Goal: Information Seeking & Learning: Learn about a topic

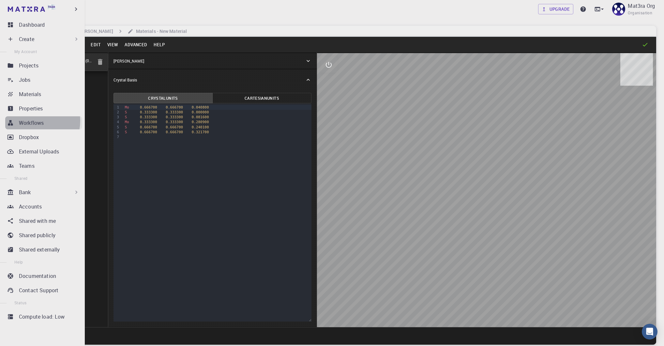
click at [31, 121] on p "Workflows" at bounding box center [31, 123] width 25 height 8
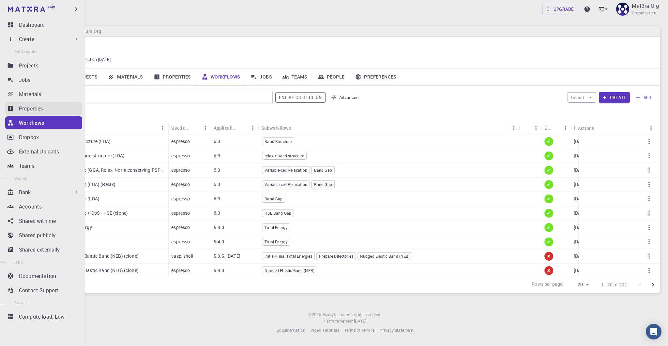
click at [50, 107] on div "Properties" at bounding box center [50, 109] width 63 height 8
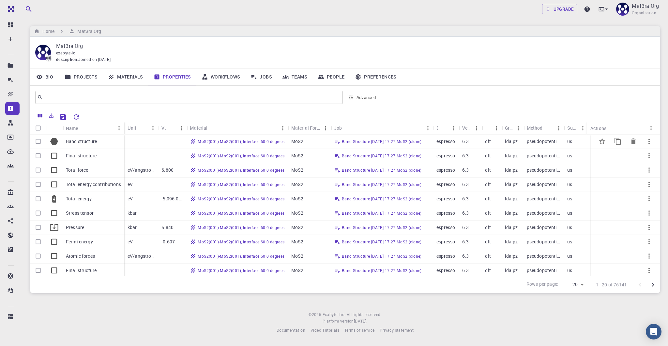
click at [76, 143] on p "Band structure" at bounding box center [81, 141] width 31 height 7
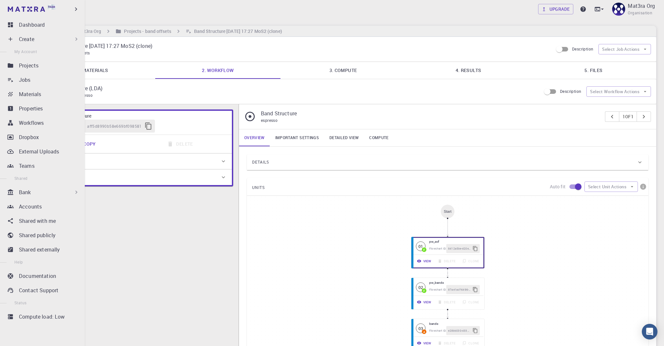
click at [75, 191] on icon at bounding box center [76, 192] width 2 height 3
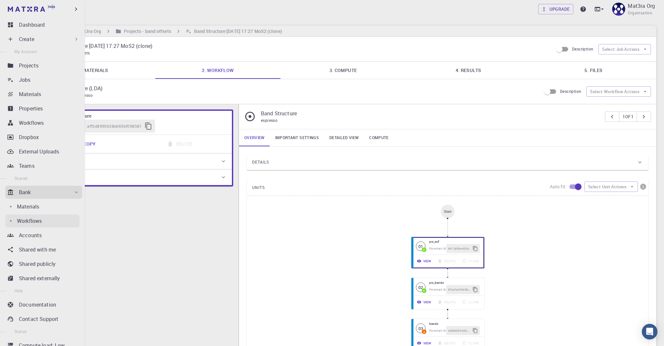
click at [34, 221] on p "Workflows" at bounding box center [29, 221] width 25 height 8
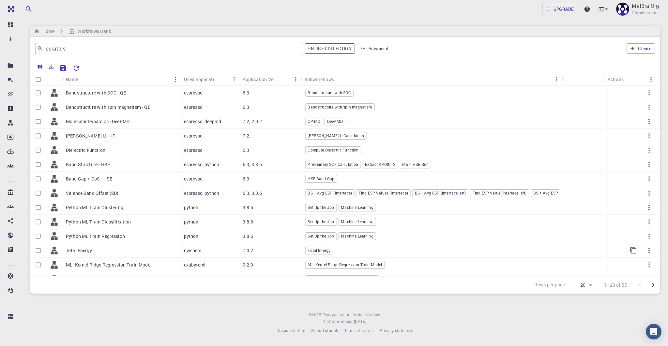
click at [81, 248] on p "Total Energy" at bounding box center [79, 250] width 26 height 7
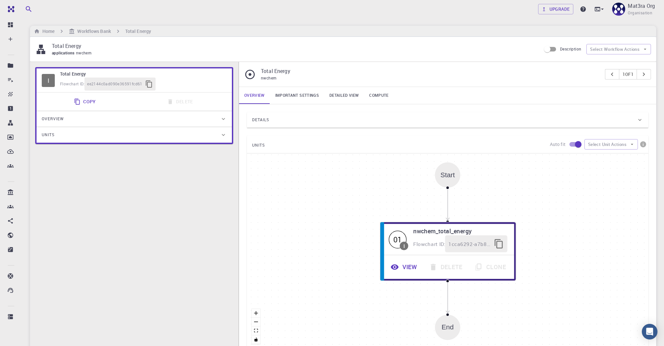
click at [276, 116] on div "Details" at bounding box center [444, 120] width 384 height 10
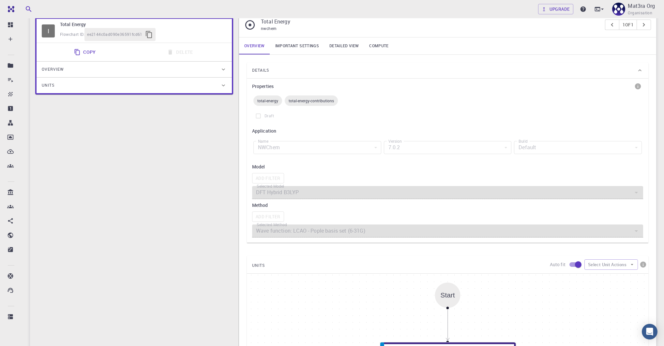
scroll to position [54, 0]
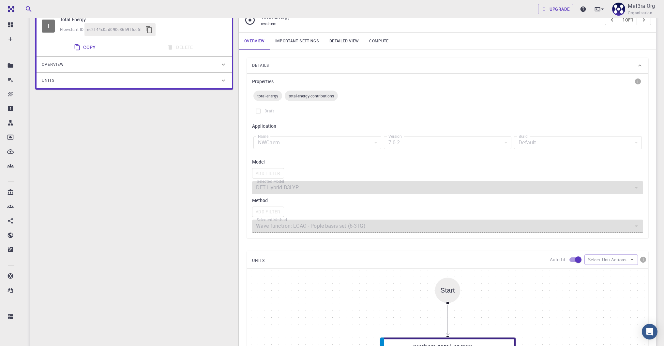
click at [418, 113] on label "Draft" at bounding box center [447, 111] width 391 height 12
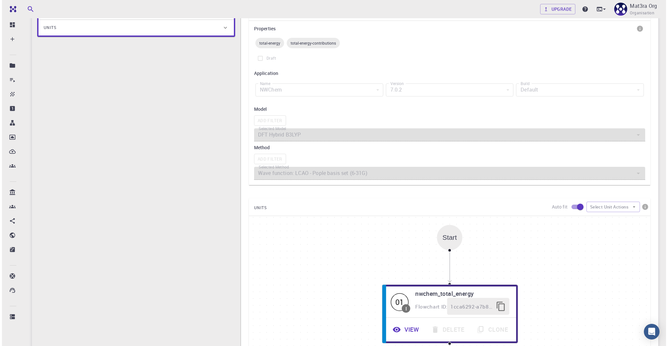
scroll to position [0, 0]
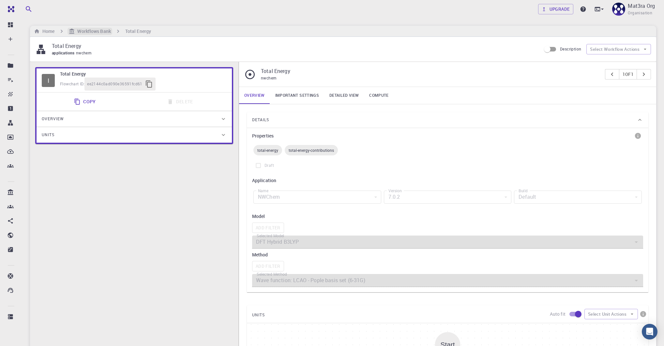
click at [97, 30] on h6 "Workflows Bank" at bounding box center [93, 31] width 36 height 7
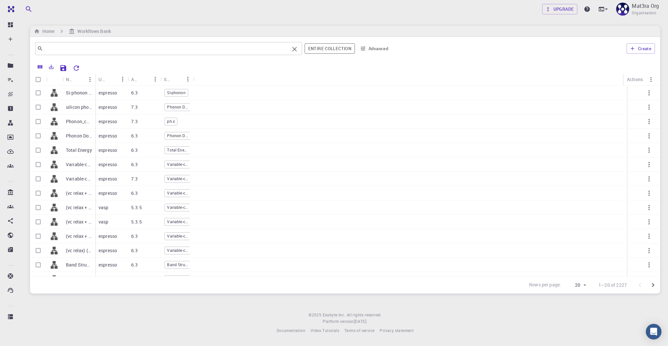
click at [121, 53] on div "​" at bounding box center [168, 48] width 267 height 13
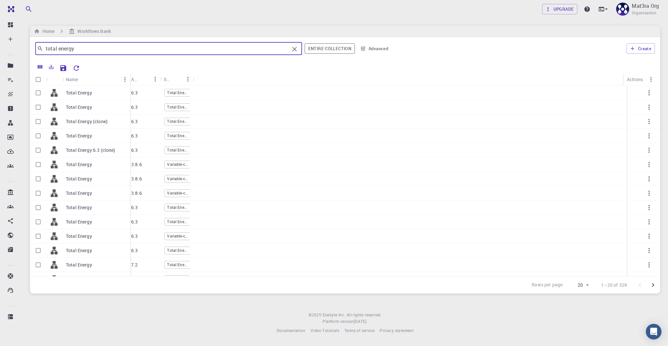
drag, startPoint x: 95, startPoint y: 78, endPoint x: 129, endPoint y: 79, distance: 34.6
click at [130, 79] on div "Name" at bounding box center [130, 79] width 7 height 13
click at [53, 49] on input "total energy" at bounding box center [166, 48] width 246 height 9
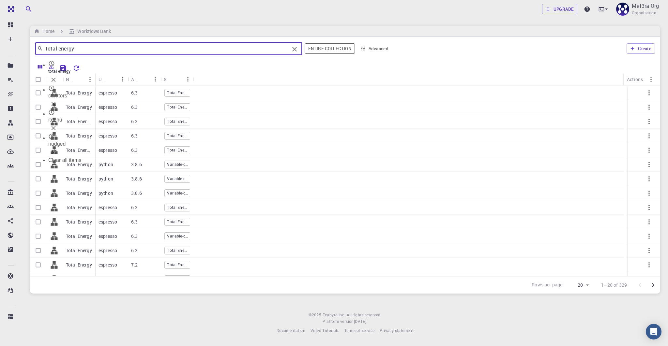
click at [53, 49] on input "total energy" at bounding box center [166, 48] width 246 height 9
type input "surface energy"
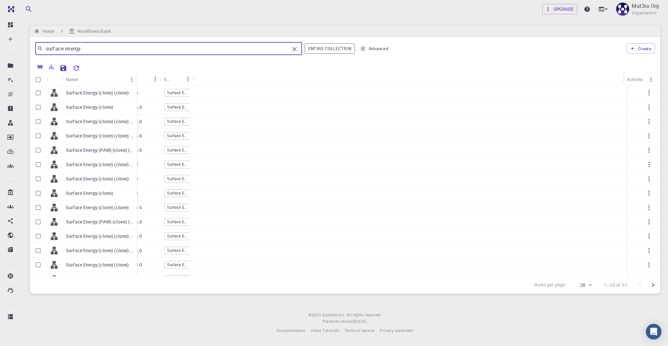
drag, startPoint x: 95, startPoint y: 77, endPoint x: 136, endPoint y: 78, distance: 41.7
click at [136, 78] on div "Name" at bounding box center [137, 79] width 7 height 13
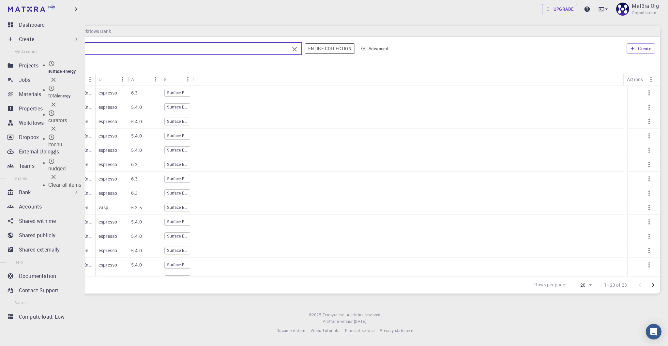
drag, startPoint x: 86, startPoint y: 47, endPoint x: 16, endPoint y: 47, distance: 70.7
click at [16, 47] on div "Team Dashboard Create New Job New Material Create Material Upload File Import f…" at bounding box center [334, 172] width 668 height 345
click at [26, 123] on p "Workflows" at bounding box center [31, 123] width 25 height 8
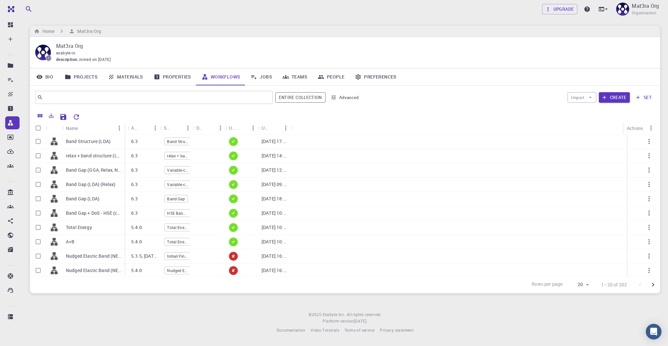
drag, startPoint x: 95, startPoint y: 124, endPoint x: 124, endPoint y: 124, distance: 29.3
click at [124, 124] on div "Name" at bounding box center [125, 128] width 7 height 13
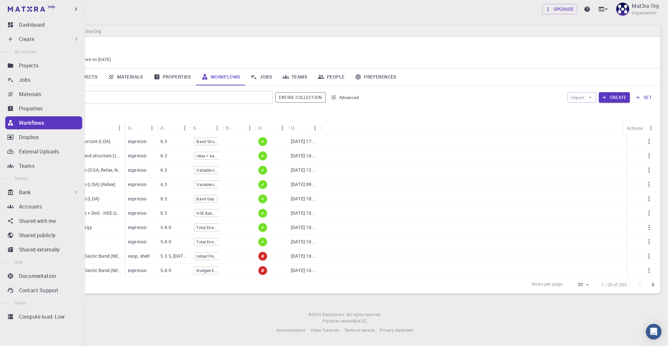
click at [35, 120] on p "Workflows" at bounding box center [31, 123] width 25 height 8
click at [73, 191] on icon at bounding box center [76, 192] width 7 height 7
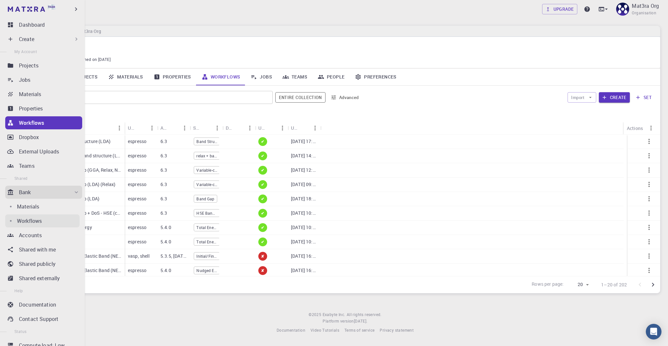
click at [36, 218] on p "Workflows" at bounding box center [29, 221] width 25 height 8
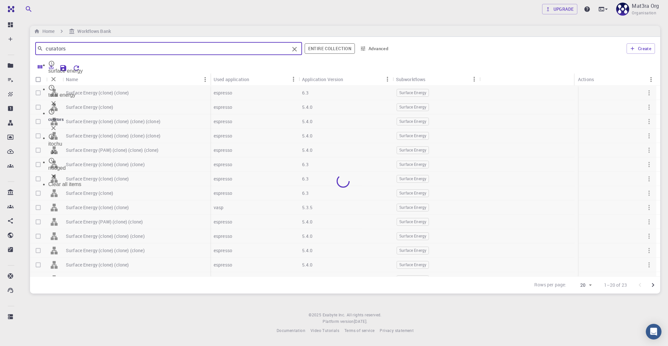
click at [80, 51] on input "curators" at bounding box center [166, 48] width 246 height 9
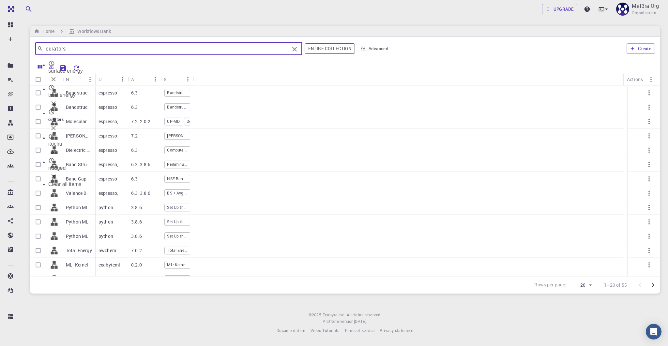
click at [179, 296] on div "Upgrade Mat3ra Org Organisation Home Workflows Bank curators ​ surface energy t…" at bounding box center [344, 172] width 645 height 345
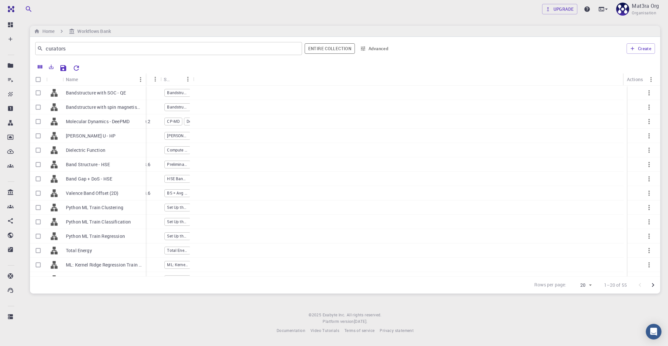
drag, startPoint x: 94, startPoint y: 78, endPoint x: 146, endPoint y: 80, distance: 52.5
click at [146, 80] on div "Name" at bounding box center [146, 79] width 7 height 13
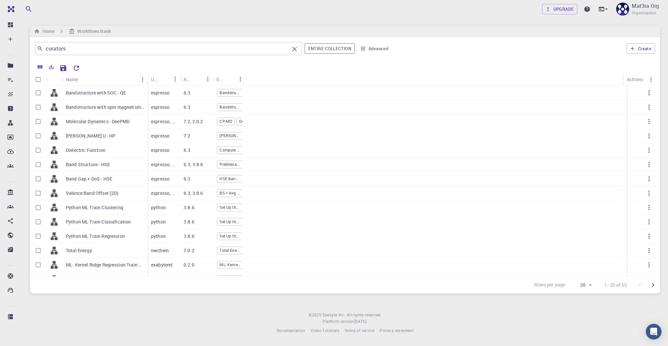
click at [103, 44] on input "curators" at bounding box center [166, 48] width 246 height 9
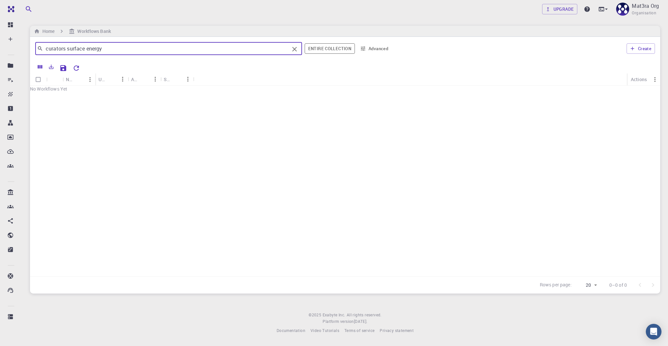
click at [9, 48] on div "Team Dashboard Create New Job New Material Create Material Upload File Import f…" at bounding box center [334, 172] width 668 height 345
type input "surface energy"
click at [157, 158] on div at bounding box center [345, 181] width 630 height 191
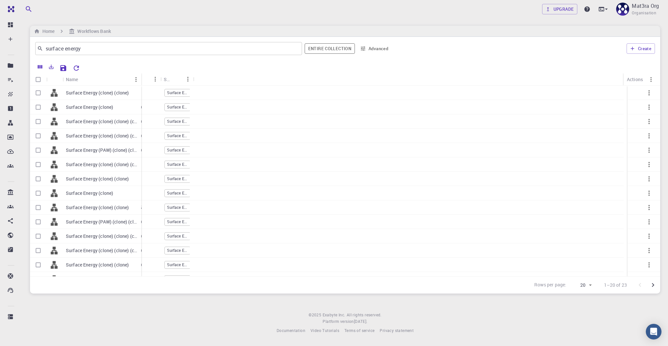
drag, startPoint x: 94, startPoint y: 78, endPoint x: 145, endPoint y: 78, distance: 50.9
click at [145, 78] on div "Name" at bounding box center [142, 79] width 7 height 13
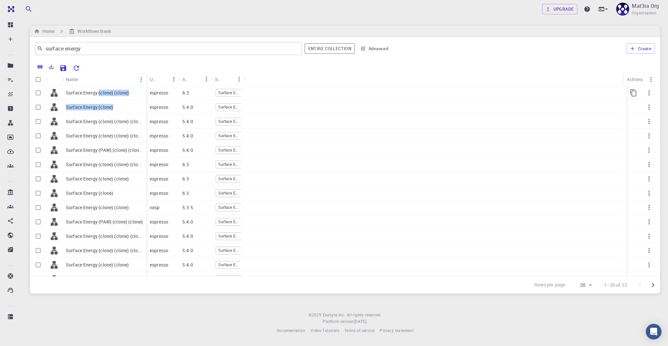
drag, startPoint x: 116, startPoint y: 106, endPoint x: 99, endPoint y: 93, distance: 21.9
click at [99, 93] on div "Surface Energy (clone) (clone) Surface Energy (clone) Surface Energy (clone) (c…" at bounding box center [88, 208] width 116 height 244
click at [79, 94] on p "Surface Energy (clone) (clone)" at bounding box center [97, 93] width 63 height 7
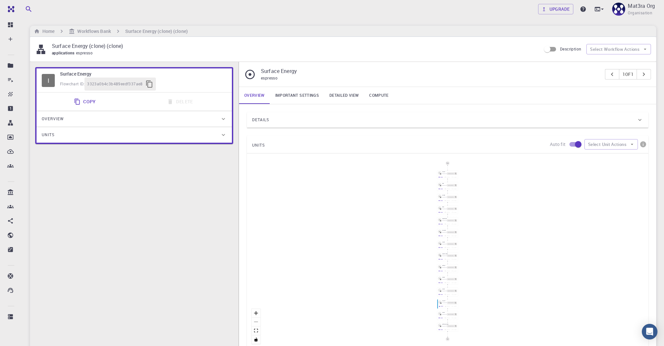
click at [484, 177] on div "Start 01 I io-slab Flowchart ID: 2a48f6f1-b3a7-4aea-8b90-e9c22678689d View Dele…" at bounding box center [447, 252] width 401 height 196
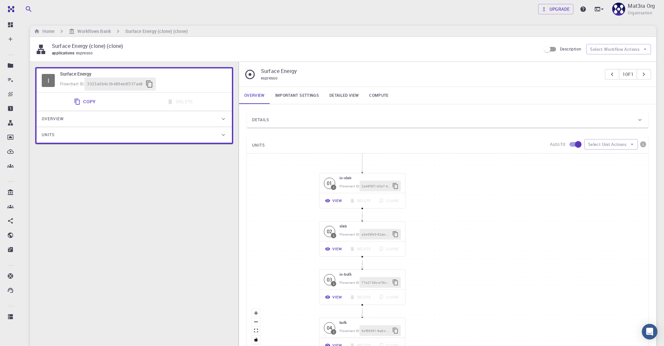
drag, startPoint x: 408, startPoint y: 201, endPoint x: 409, endPoint y: 193, distance: 7.9
click at [411, 195] on div "Start 01 I io-slab Flowchart ID: 2a48f6f1-b3a7-4aea-8b90-e9c22678689d View Dele…" at bounding box center [447, 252] width 401 height 196
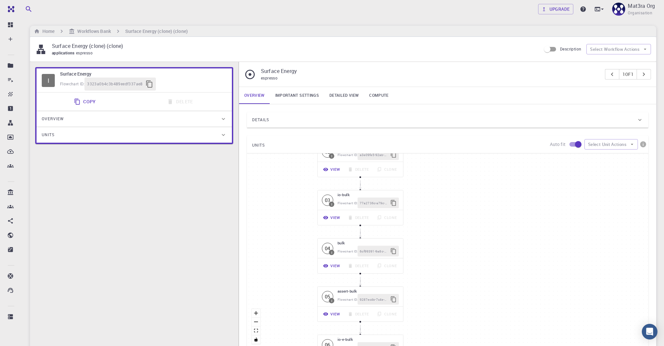
drag, startPoint x: 442, startPoint y: 294, endPoint x: 442, endPoint y: 246, distance: 47.6
click at [442, 246] on div "Start 01 I io-slab Flowchart ID: 2a48f6f1-b3a7-4aea-8b90-e9c22678689d View Dele…" at bounding box center [447, 252] width 401 height 196
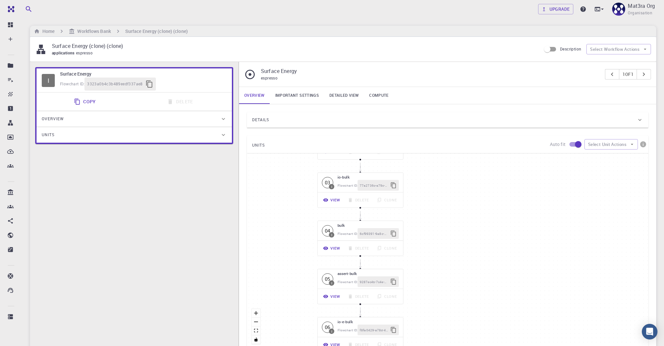
drag, startPoint x: 441, startPoint y: 250, endPoint x: 451, endPoint y: 192, distance: 58.4
click at [450, 194] on div "Start 01 I io-slab Flowchart ID: 2a48f6f1-b3a7-4aea-8b90-e9c22678689d View Dele…" at bounding box center [447, 252] width 401 height 196
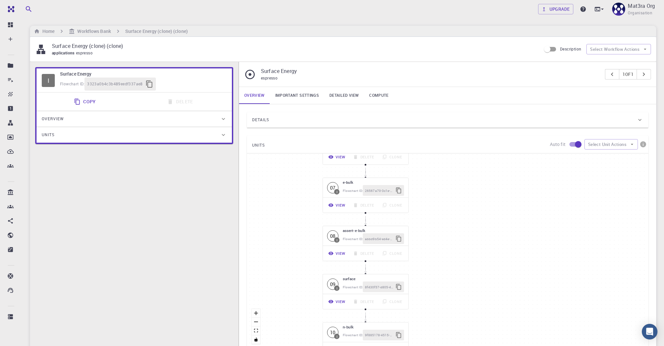
drag, startPoint x: 443, startPoint y: 249, endPoint x: 442, endPoint y: 82, distance: 166.9
click at [442, 82] on div "Surface Energy espresso 1 of 1 Overview Important settings Detailed view Comput…" at bounding box center [447, 209] width 417 height 295
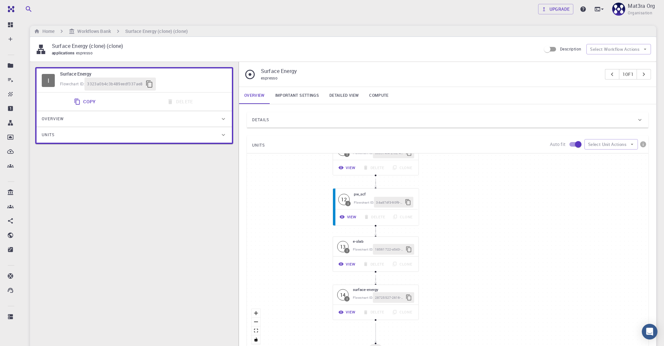
drag, startPoint x: 415, startPoint y: 299, endPoint x: 424, endPoint y: 66, distance: 232.6
click at [424, 67] on div "Surface Energy espresso 1 of 1 Overview Important settings Detailed view Comput…" at bounding box center [447, 209] width 417 height 295
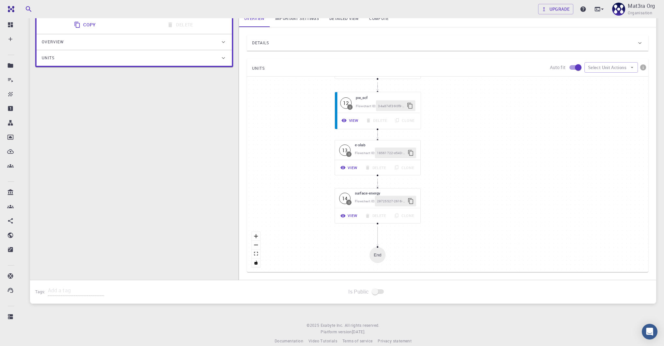
scroll to position [85, 0]
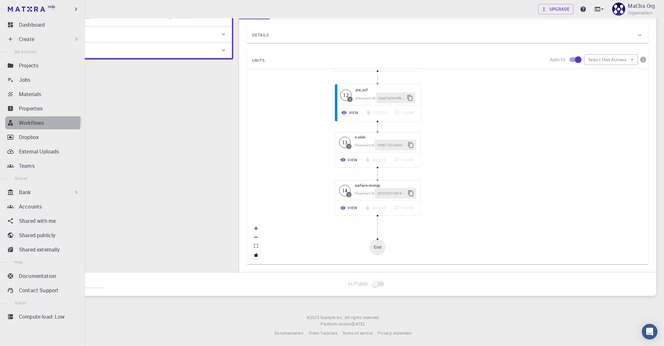
click at [40, 121] on p "Workflows" at bounding box center [31, 123] width 25 height 8
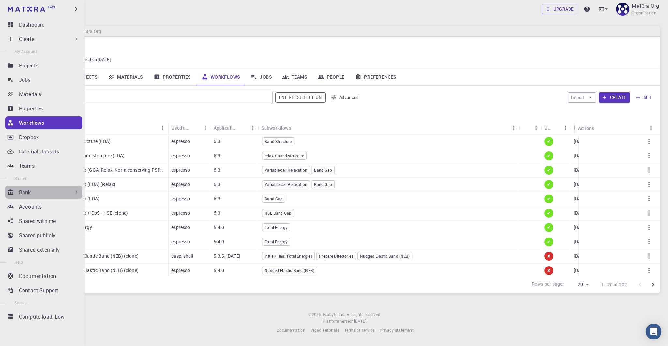
click at [46, 196] on div "Bank" at bounding box center [49, 192] width 61 height 8
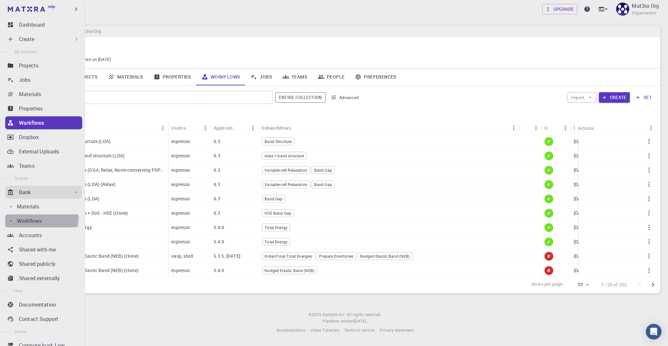
click at [39, 218] on p "Workflows" at bounding box center [29, 221] width 25 height 8
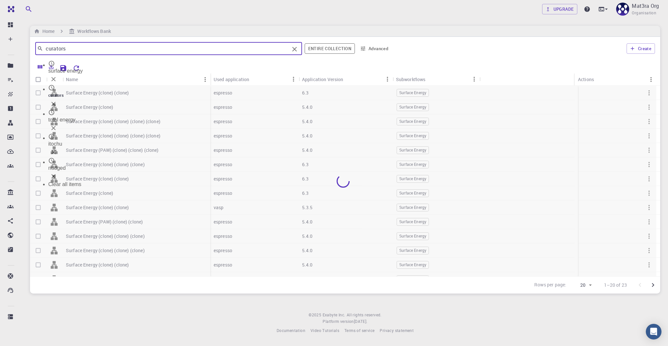
drag, startPoint x: 78, startPoint y: 47, endPoint x: 36, endPoint y: 47, distance: 41.7
click at [36, 47] on div "curators ​" at bounding box center [168, 48] width 267 height 13
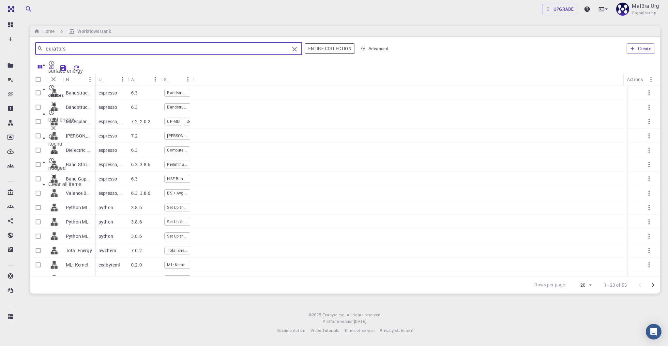
click at [115, 323] on footer "© 2025 Exabyte Inc. All rights reserved. Platform version [DATE] . Documentatio…" at bounding box center [344, 323] width 645 height 22
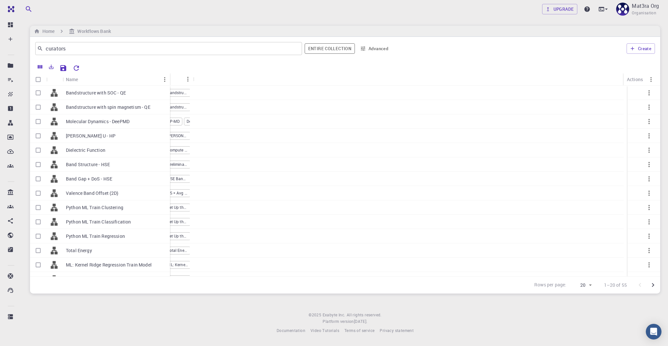
drag, startPoint x: 95, startPoint y: 77, endPoint x: 169, endPoint y: 75, distance: 74.7
click at [169, 75] on div "Name" at bounding box center [170, 79] width 7 height 13
